Goal: Task Accomplishment & Management: Manage account settings

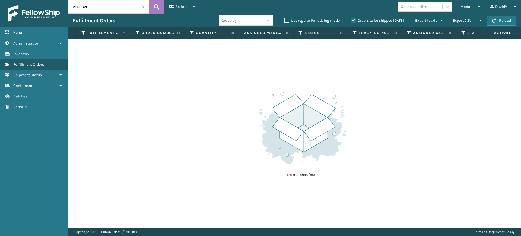
click at [353, 22] on label "Orders to be shipped [DATE]" at bounding box center [377, 20] width 53 height 5
click at [351, 21] on input "Orders to be shipped [DATE]" at bounding box center [351, 19] width 0 height 4
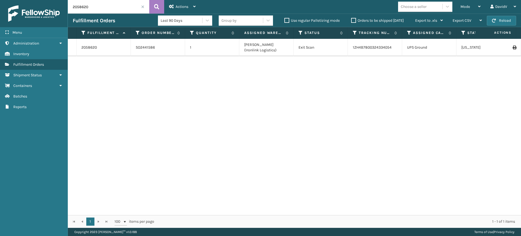
click at [353, 22] on label "Orders to be shipped [DATE]" at bounding box center [377, 20] width 53 height 5
click at [351, 21] on input "Orders to be shipped [DATE]" at bounding box center [351, 19] width 0 height 4
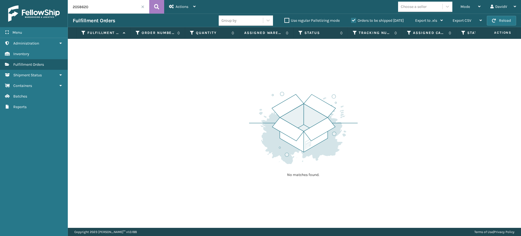
click at [353, 22] on label "Orders to be shipped [DATE]" at bounding box center [377, 20] width 53 height 5
click at [351, 21] on input "Orders to be shipped [DATE]" at bounding box center [351, 19] width 0 height 4
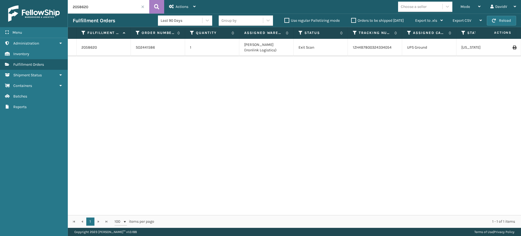
click at [353, 22] on label "Orders to be shipped [DATE]" at bounding box center [377, 20] width 53 height 5
click at [351, 21] on input "Orders to be shipped [DATE]" at bounding box center [351, 19] width 0 height 4
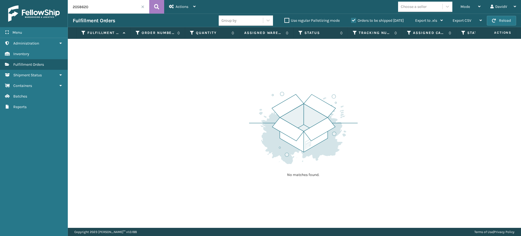
click at [353, 22] on label "Orders to be shipped [DATE]" at bounding box center [377, 20] width 53 height 5
click at [351, 21] on input "Orders to be shipped [DATE]" at bounding box center [351, 19] width 0 height 4
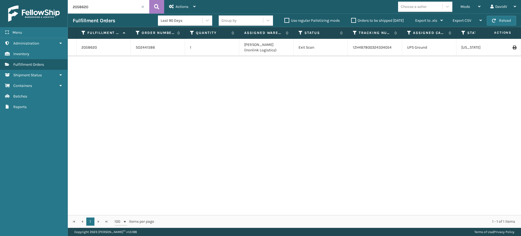
click at [353, 22] on label "Orders to be shipped [DATE]" at bounding box center [377, 20] width 53 height 5
click at [351, 21] on input "Orders to be shipped [DATE]" at bounding box center [351, 19] width 0 height 4
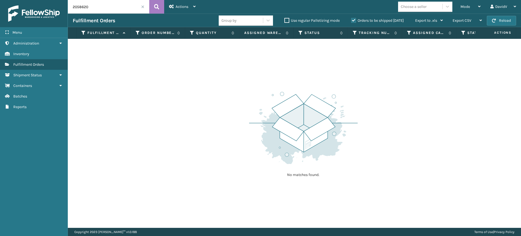
click at [353, 22] on label "Orders to be shipped [DATE]" at bounding box center [377, 20] width 53 height 5
click at [351, 21] on input "Orders to be shipped [DATE]" at bounding box center [351, 19] width 0 height 4
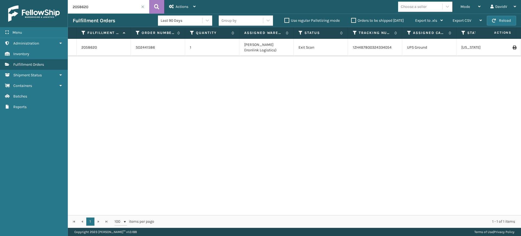
click at [354, 157] on div "2058620 SO2441586 1 [PERSON_NAME] (Ironlink Logistics) Exit Scan 1ZH4B780032433…" at bounding box center [294, 127] width 453 height 176
click at [144, 7] on span at bounding box center [142, 6] width 3 height 3
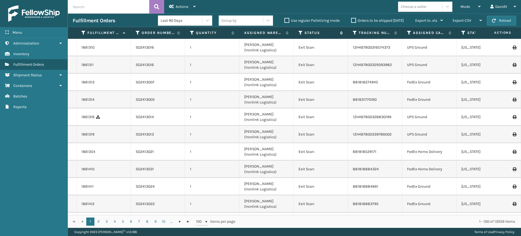
click at [299, 32] on icon at bounding box center [300, 32] width 4 height 5
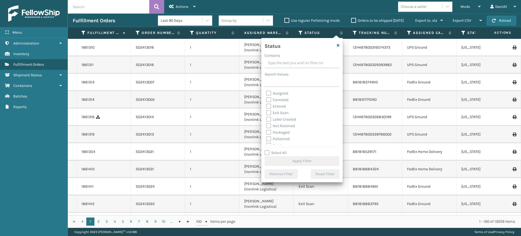
click at [280, 93] on label "Assigned" at bounding box center [277, 93] width 22 height 5
click at [266, 93] on input "Assigned" at bounding box center [266, 92] width 0 height 4
checkbox input "true"
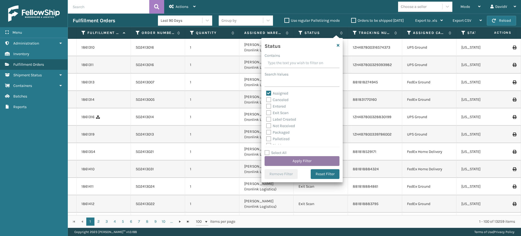
click at [318, 163] on button "Apply Filter" at bounding box center [301, 161] width 75 height 10
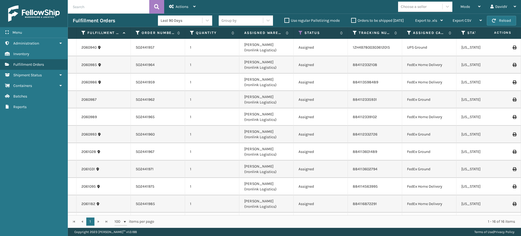
click at [352, 20] on label "Orders to be shipped [DATE]" at bounding box center [377, 20] width 53 height 5
click at [351, 20] on input "Orders to be shipped [DATE]" at bounding box center [351, 19] width 0 height 4
click at [352, 20] on label "Orders to be shipped [DATE]" at bounding box center [377, 20] width 53 height 5
click at [351, 20] on input "Orders to be shipped [DATE]" at bounding box center [351, 19] width 0 height 4
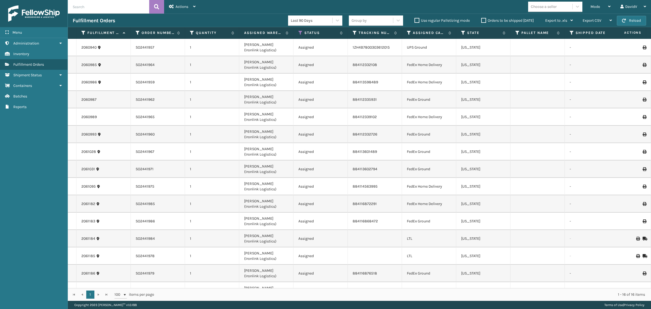
click at [484, 18] on label "Orders to be shipped [DATE]" at bounding box center [507, 20] width 53 height 5
click at [481, 18] on input "Orders to be shipped [DATE]" at bounding box center [481, 19] width 0 height 4
click at [484, 18] on label "Orders to be shipped [DATE]" at bounding box center [507, 20] width 53 height 5
click at [481, 18] on input "Orders to be shipped [DATE]" at bounding box center [481, 19] width 0 height 4
